Goal: Find specific page/section: Find specific page/section

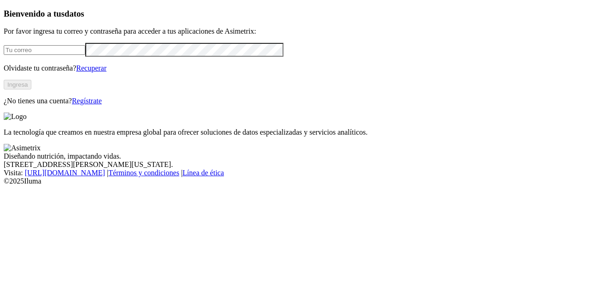
type input "paula.duque@asimetrix.co"
drag, startPoint x: 106, startPoint y: 109, endPoint x: 106, endPoint y: 121, distance: 11.5
click at [106, 105] on div "Bienvenido a tus datos Por favor ingresa tu correo y contraseña para acceder a …" at bounding box center [295, 57] width 583 height 96
click at [31, 89] on button "Ingresa" at bounding box center [18, 85] width 28 height 10
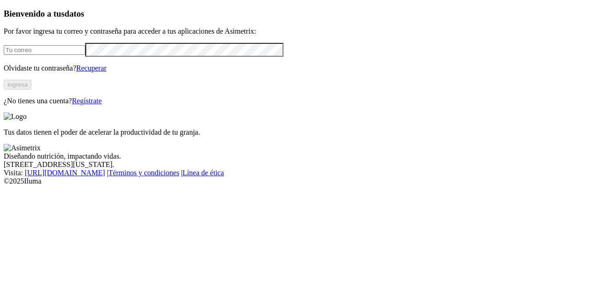
type input "[PERSON_NAME][EMAIL_ADDRESS][PERSON_NAME][DOMAIN_NAME]"
click at [31, 89] on button "Ingresa" at bounding box center [18, 85] width 28 height 10
